Goal: Navigation & Orientation: Find specific page/section

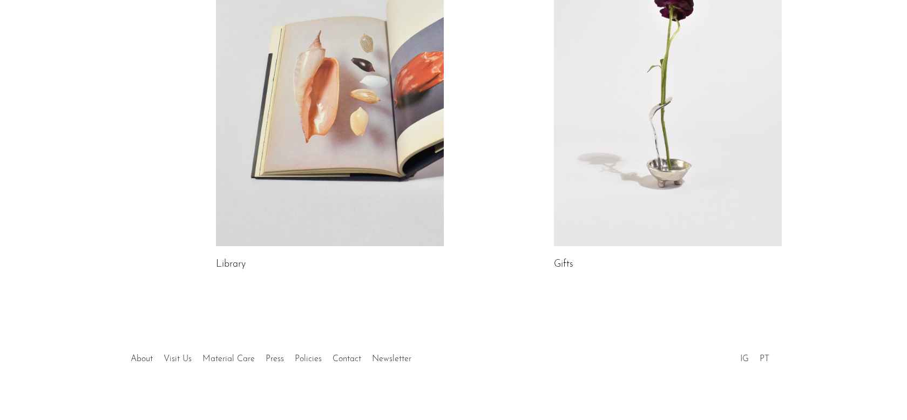
scroll to position [629, 0]
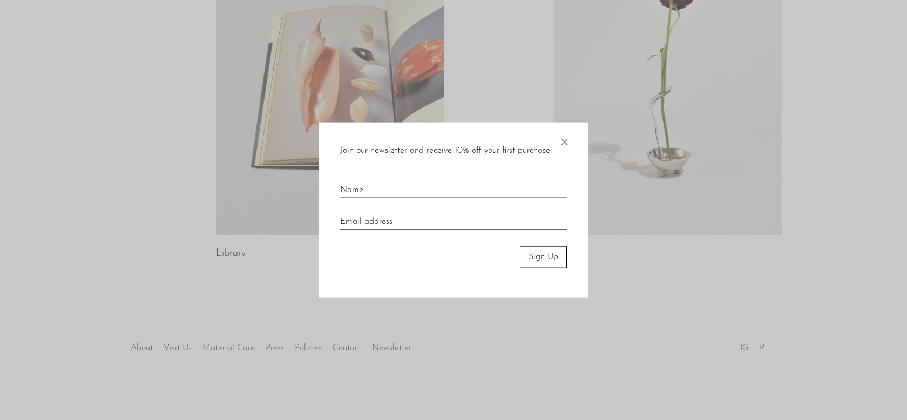
click at [563, 141] on span "×" at bounding box center [563, 139] width 11 height 35
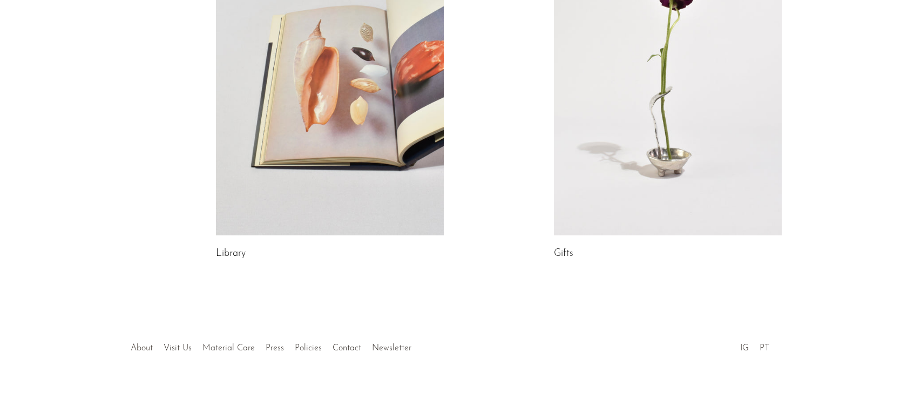
click at [134, 347] on link "About" at bounding box center [142, 348] width 22 height 9
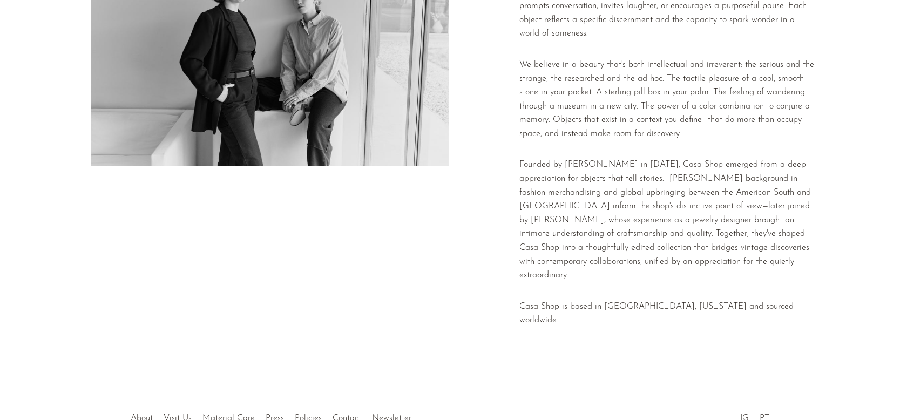
scroll to position [151, 0]
